Goal: Task Accomplishment & Management: Manage account settings

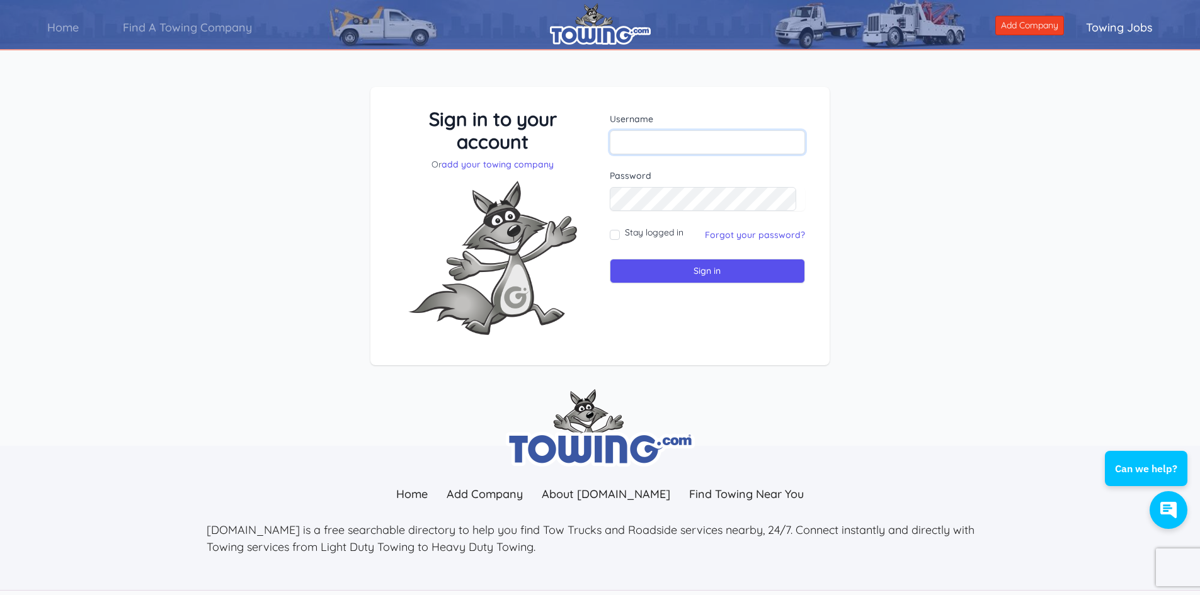
click at [628, 142] on input "text" at bounding box center [708, 142] width 196 height 24
type input "[PERSON_NAME][EMAIL_ADDRESS][DOMAIN_NAME]"
click at [627, 141] on input "text" at bounding box center [708, 142] width 196 height 24
type input "carl.accelauto@yahoo.com"
click at [610, 259] on input "Sign in" at bounding box center [708, 271] width 196 height 25
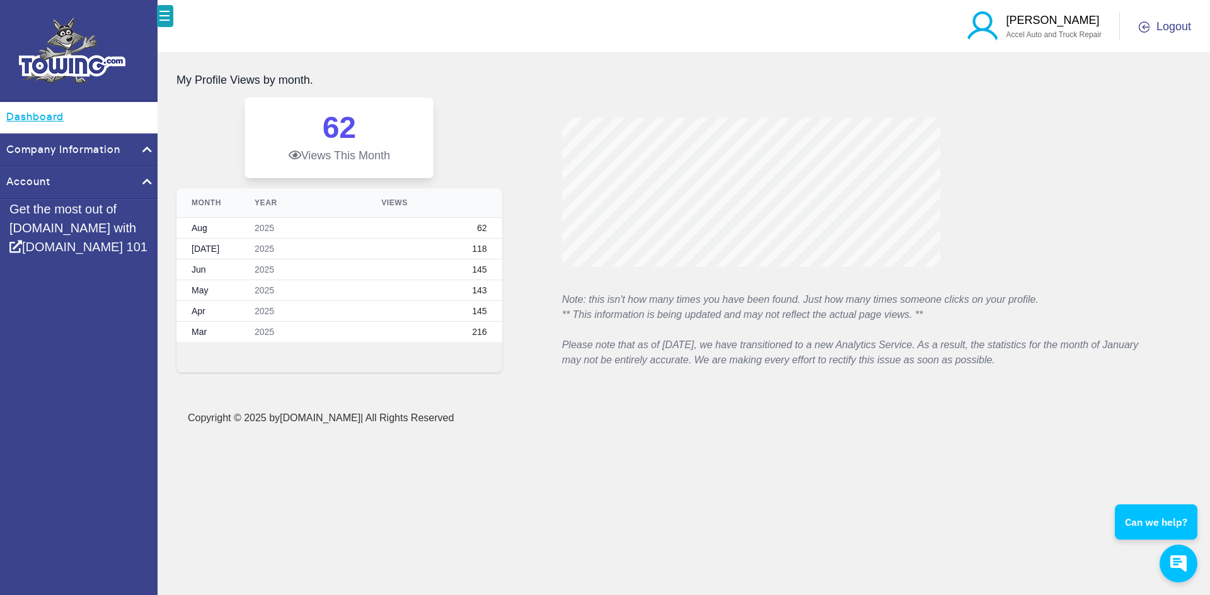
click at [38, 116] on link "Dashboard" at bounding box center [78, 117] width 157 height 31
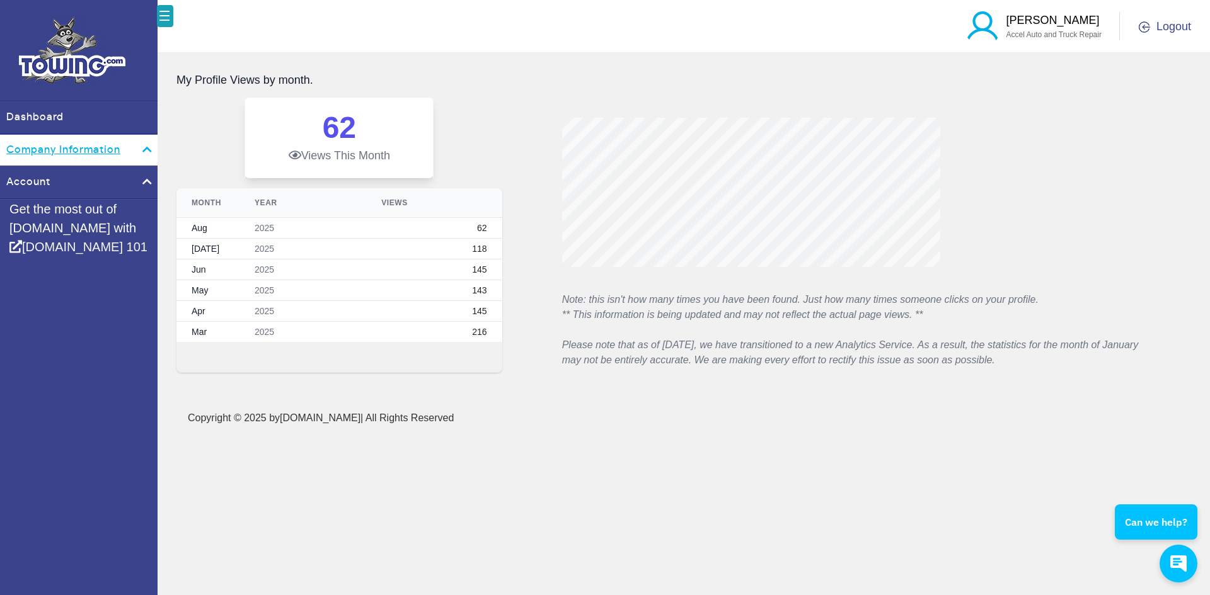
click at [54, 157] on link "Company Information" at bounding box center [78, 150] width 157 height 31
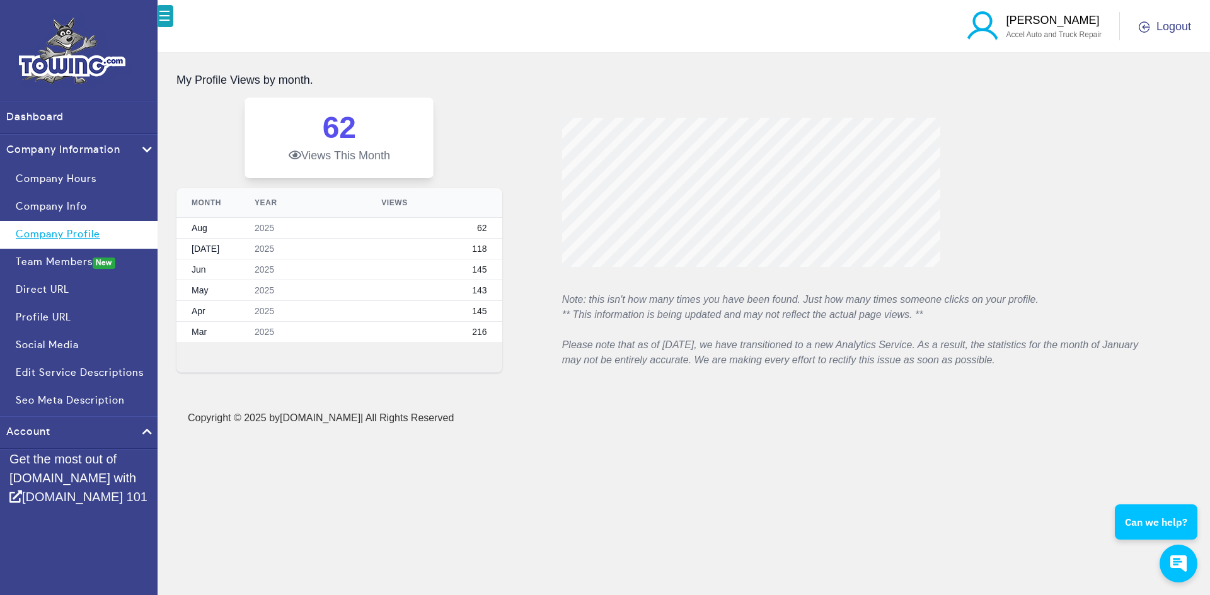
click at [39, 233] on link "Company Profile" at bounding box center [78, 235] width 157 height 28
click at [59, 234] on link "Company Profile" at bounding box center [78, 235] width 157 height 28
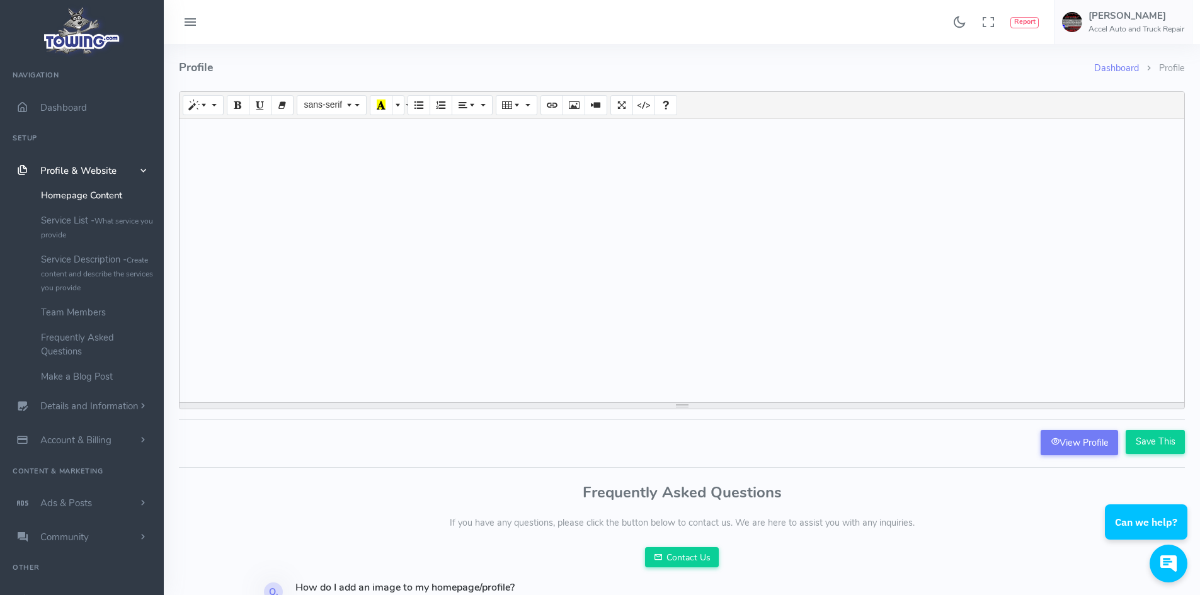
click at [74, 196] on link "Homepage Content" at bounding box center [97, 195] width 132 height 25
click at [68, 262] on link "Service Description - Create content and describe the services you provide" at bounding box center [97, 273] width 132 height 53
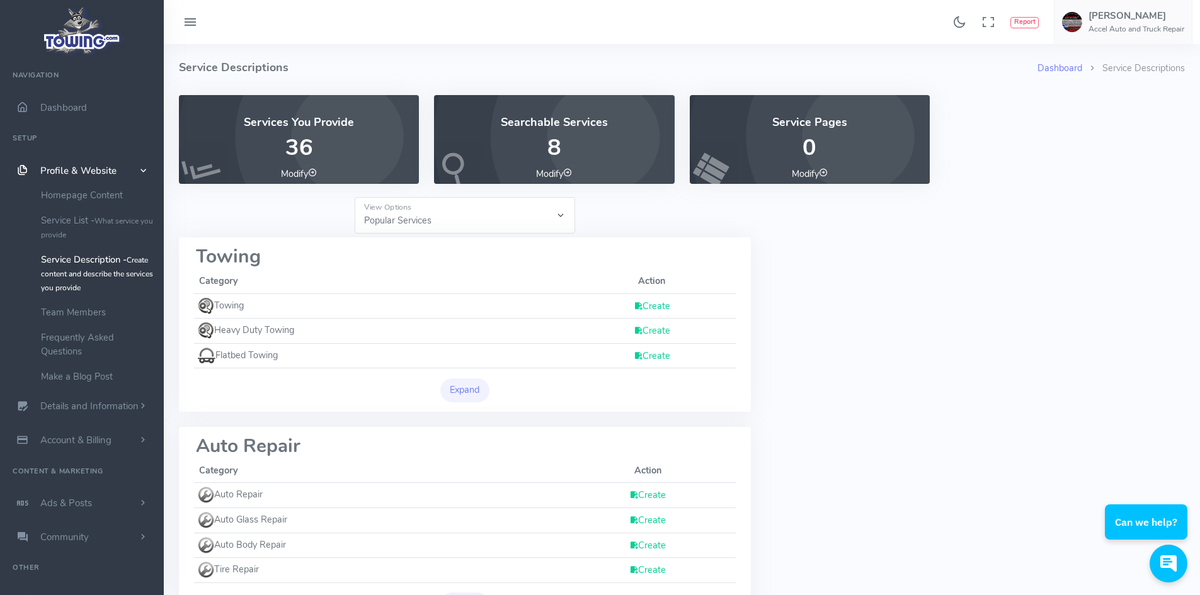
click at [649, 308] on link "Create" at bounding box center [652, 306] width 37 height 13
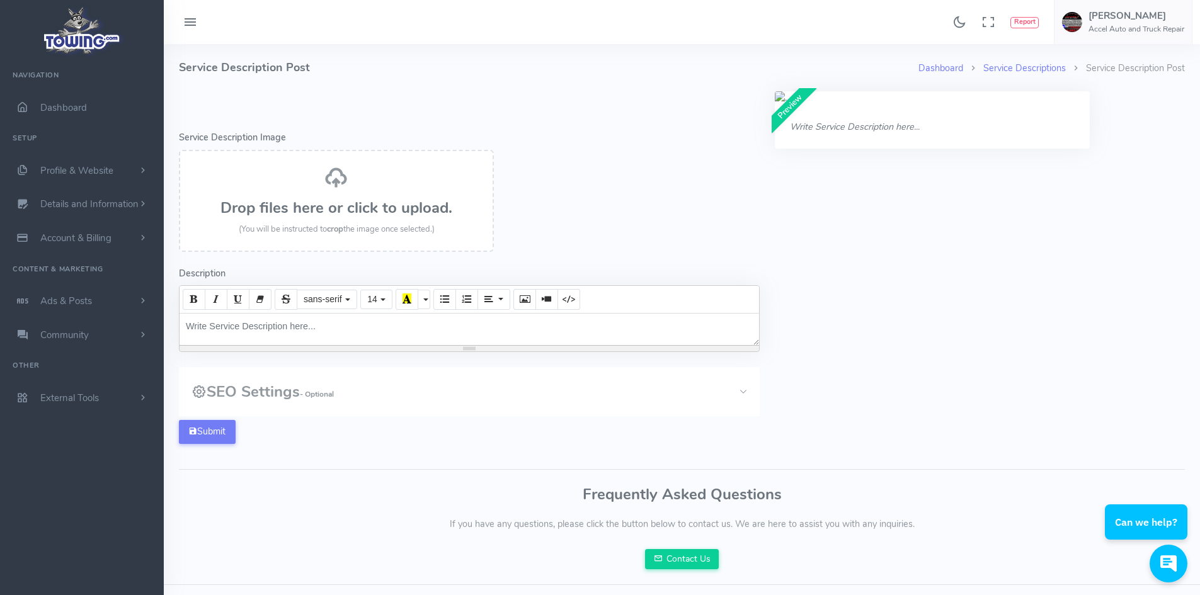
click at [334, 186] on icon at bounding box center [336, 177] width 23 height 23
